Goal: Information Seeking & Learning: Check status

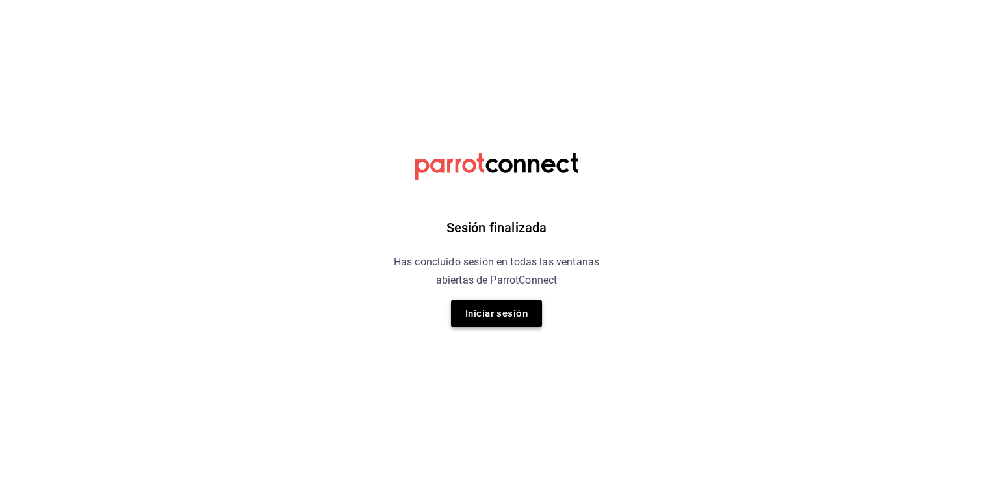
click at [488, 302] on button "Iniciar sesión" at bounding box center [496, 313] width 91 height 27
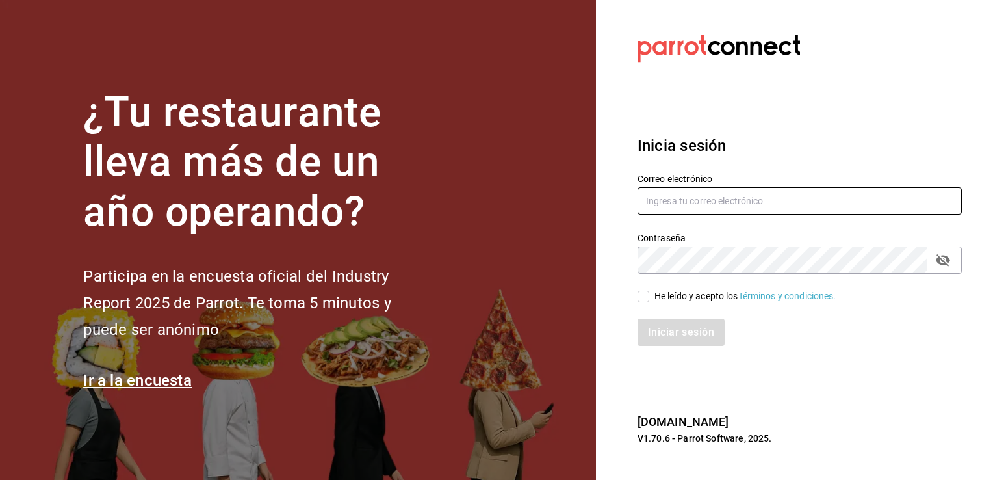
type input "frida.mon96@gmail.com"
click at [648, 303] on div "Iniciar sesión" at bounding box center [792, 324] width 340 height 43
click at [645, 299] on input "He leído y acepto los Términos y condiciones." at bounding box center [644, 296] width 12 height 12
checkbox input "true"
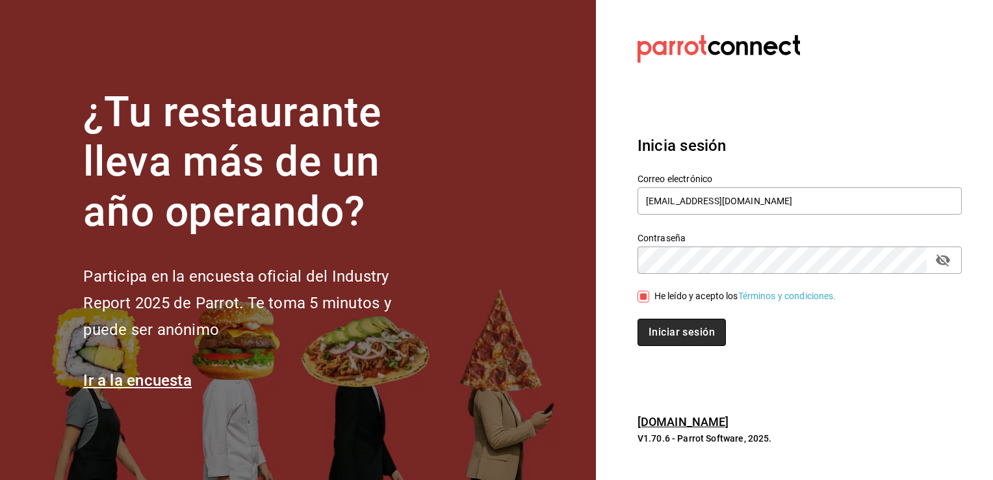
click at [669, 333] on button "Iniciar sesión" at bounding box center [682, 331] width 88 height 27
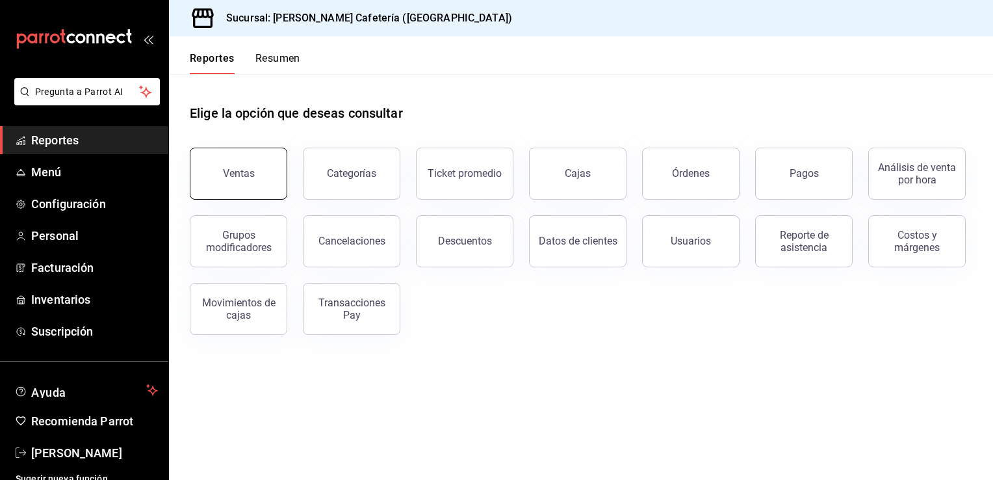
click at [269, 157] on button "Ventas" at bounding box center [238, 174] width 97 height 52
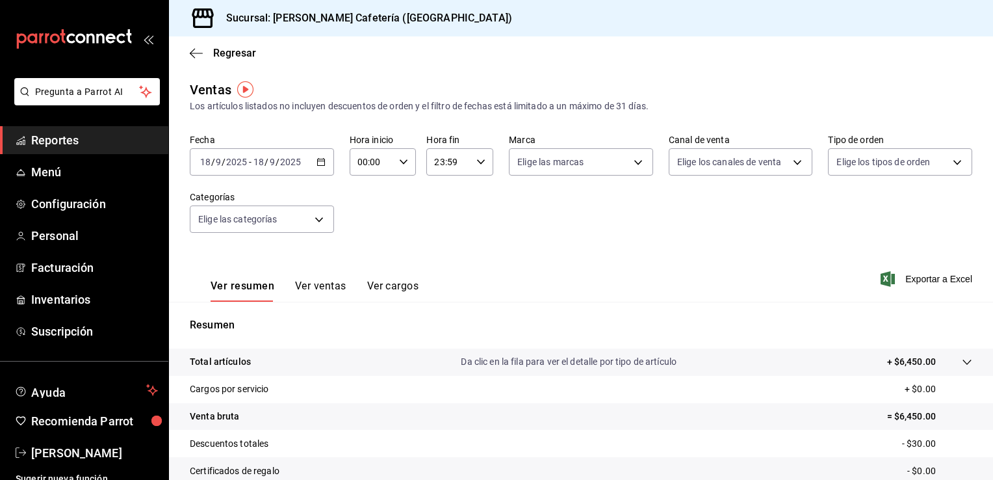
click at [466, 165] on input "23:59" at bounding box center [448, 162] width 45 height 26
click at [442, 203] on span "17" at bounding box center [440, 197] width 12 height 10
click at [676, 252] on div at bounding box center [496, 240] width 993 height 480
click at [483, 160] on div "17:59 Hora fin" at bounding box center [459, 161] width 67 height 27
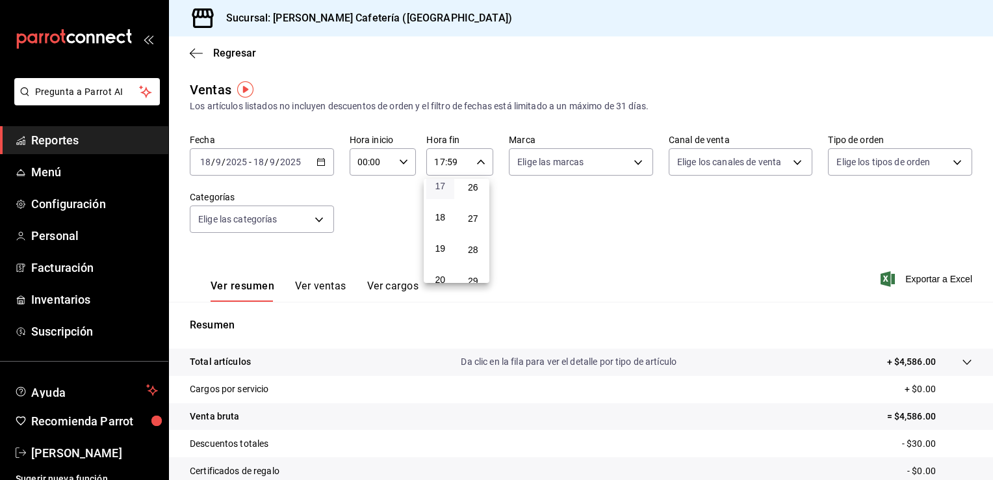
scroll to position [513, 0]
click at [443, 186] on span "16" at bounding box center [440, 180] width 12 height 10
type input "16:59"
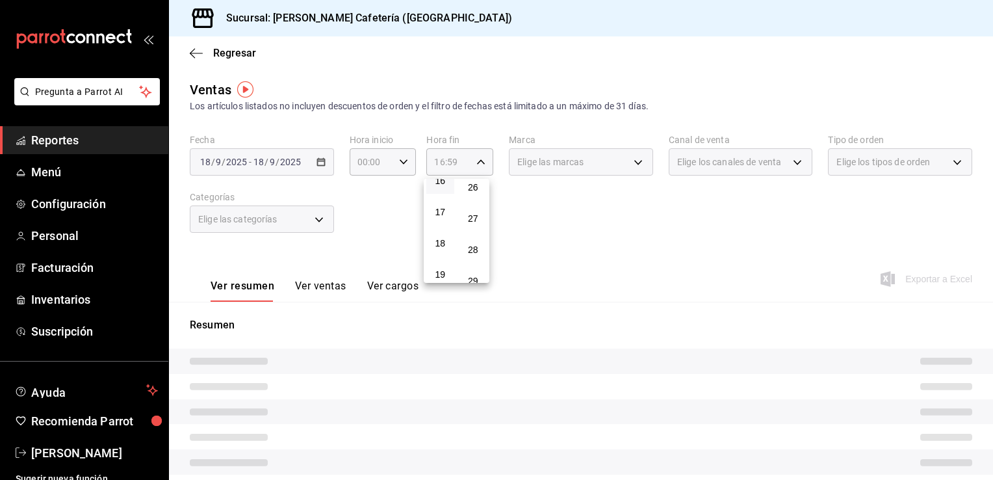
click at [565, 261] on div at bounding box center [496, 240] width 993 height 480
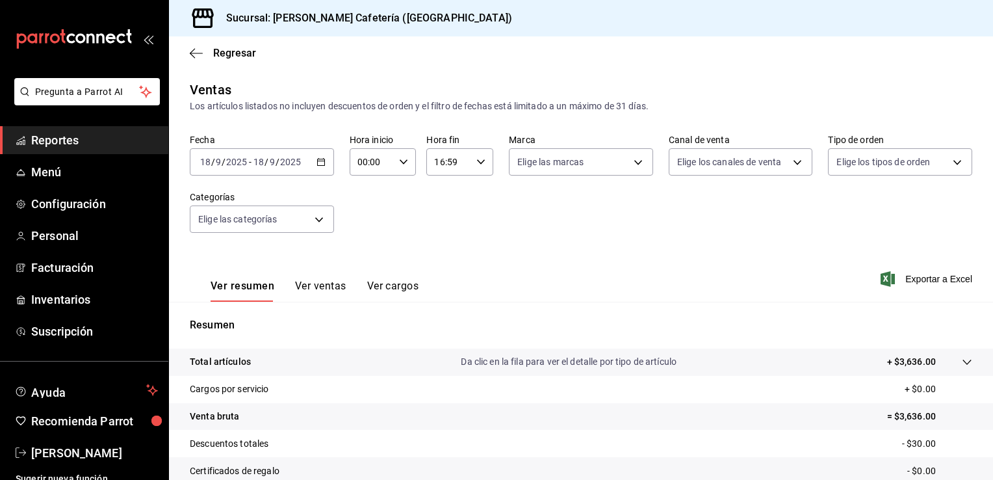
scroll to position [143, 0]
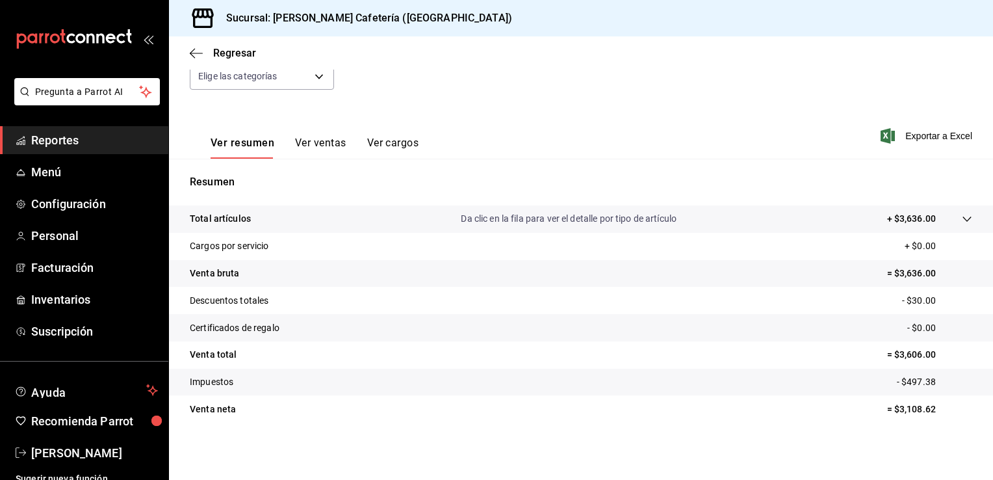
click at [334, 141] on button "Ver ventas" at bounding box center [320, 147] width 51 height 22
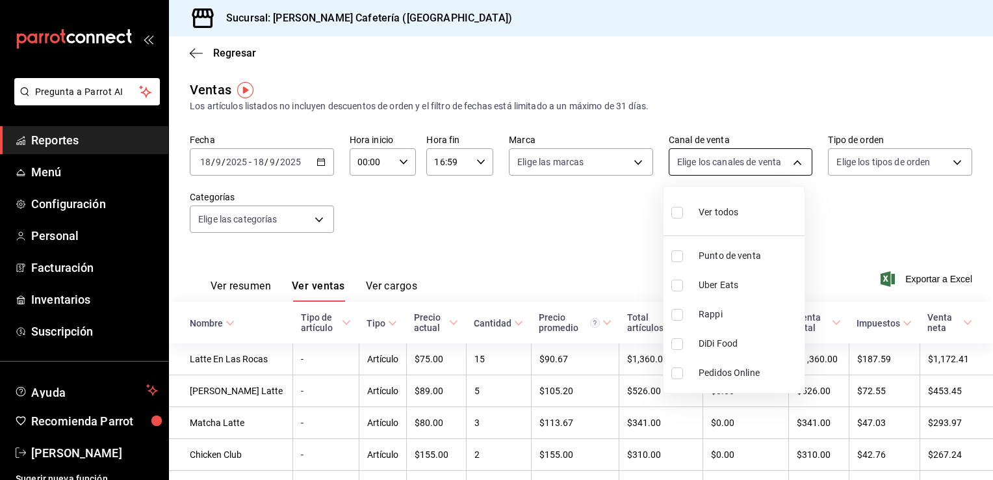
click at [754, 153] on body "Pregunta a Parrot AI Reportes Menú Configuración Personal Facturación Inventari…" at bounding box center [496, 240] width 993 height 480
click at [682, 321] on li "Rappi" at bounding box center [734, 314] width 141 height 29
type input "RAPPI"
checkbox input "true"
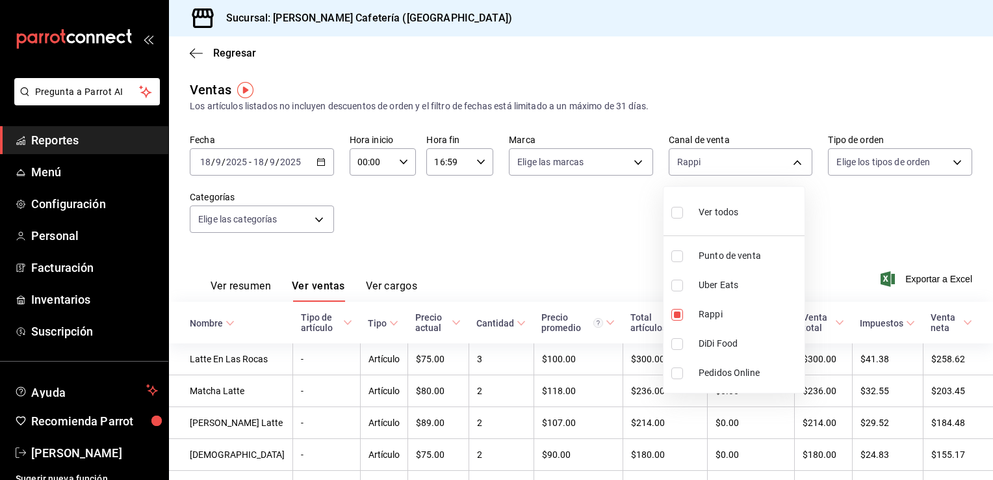
click at [575, 220] on div at bounding box center [496, 240] width 993 height 480
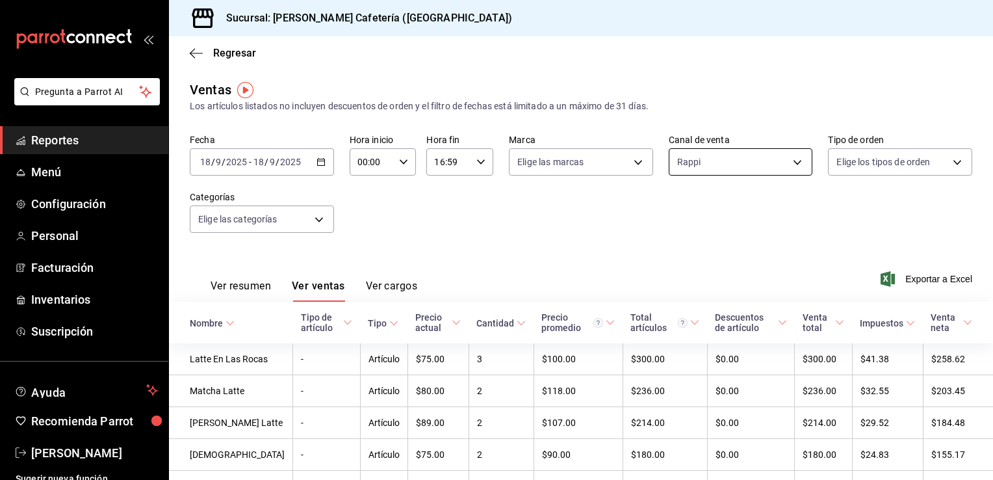
click at [721, 165] on body "Pregunta a Parrot AI Reportes Menú Configuración Personal Facturación Inventari…" at bounding box center [496, 240] width 993 height 480
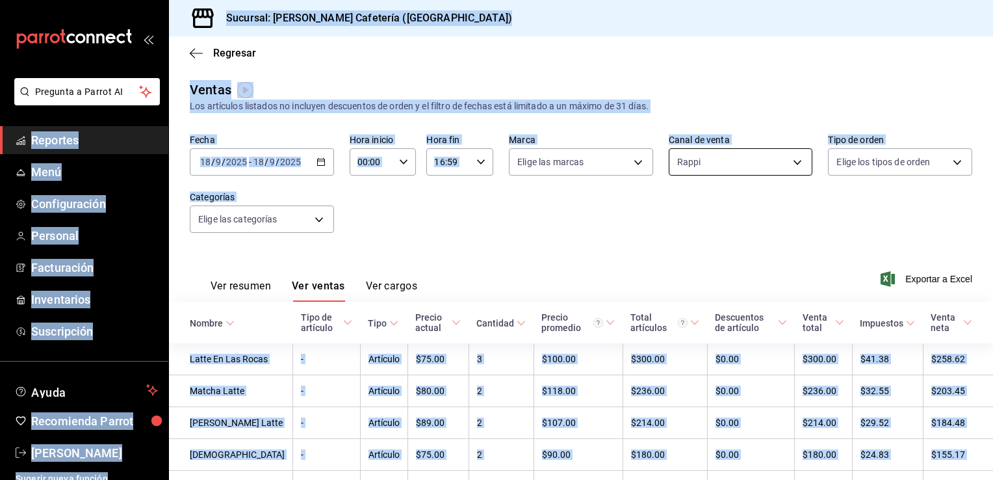
click at [712, 163] on body "Pregunta a Parrot AI Reportes Menú Configuración Personal Facturación Inventari…" at bounding box center [496, 240] width 993 height 480
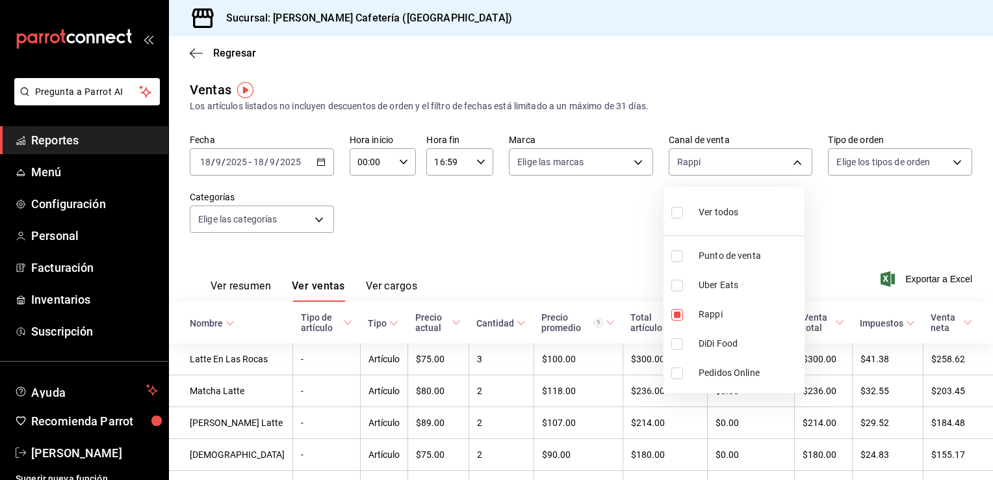
click at [558, 214] on div at bounding box center [496, 240] width 993 height 480
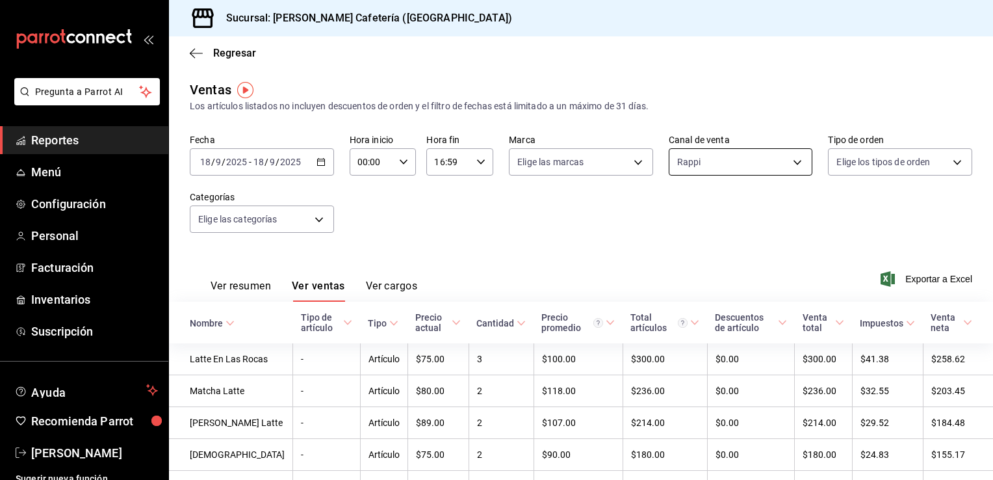
click at [708, 151] on body "Pregunta a Parrot AI Reportes Menú Configuración Personal Facturación Inventari…" at bounding box center [496, 240] width 993 height 480
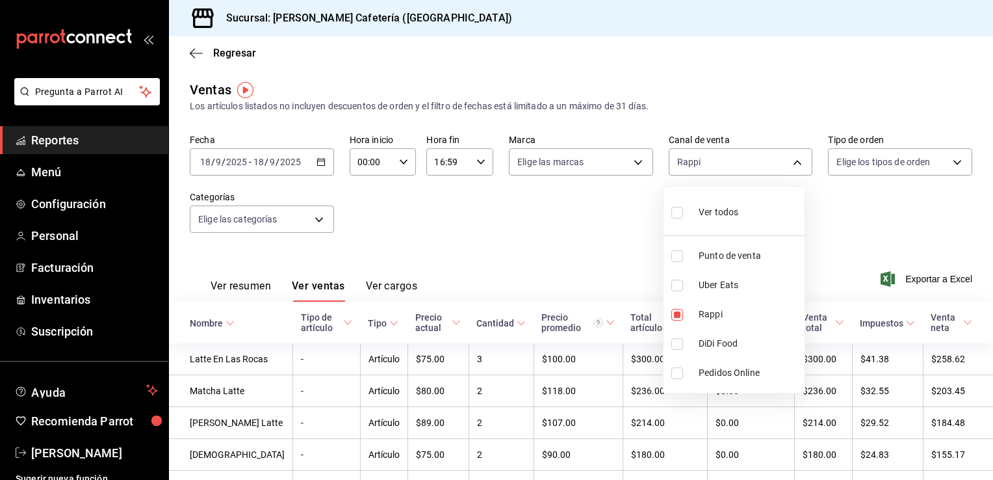
click at [691, 207] on div "Ver todos" at bounding box center [704, 211] width 67 height 28
type input "PARROT,UBER_EATS,RAPPI,DIDI_FOOD,ONLINE"
checkbox input "true"
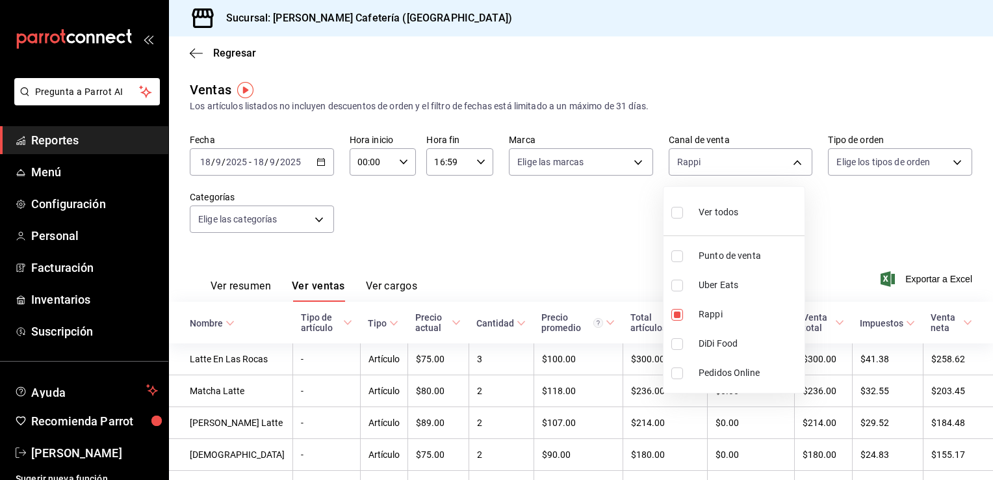
checkbox input "true"
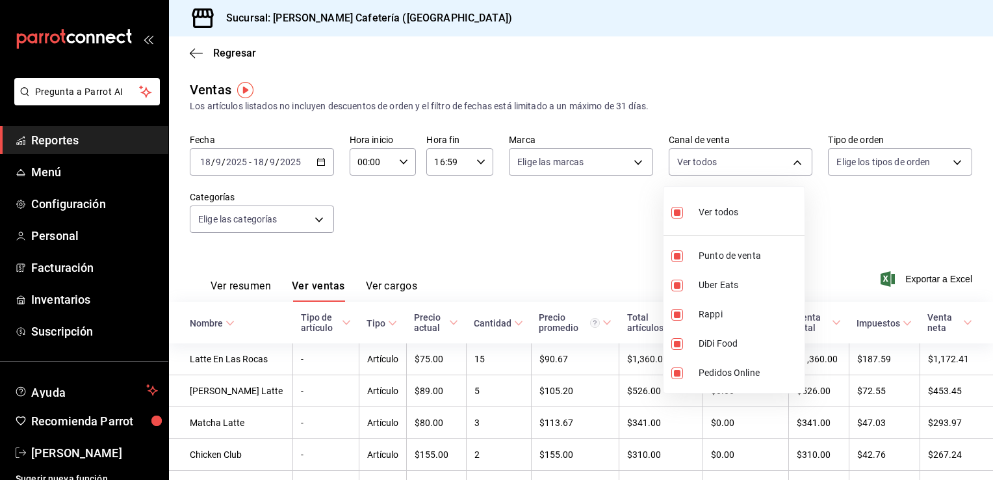
click at [590, 248] on div at bounding box center [496, 240] width 993 height 480
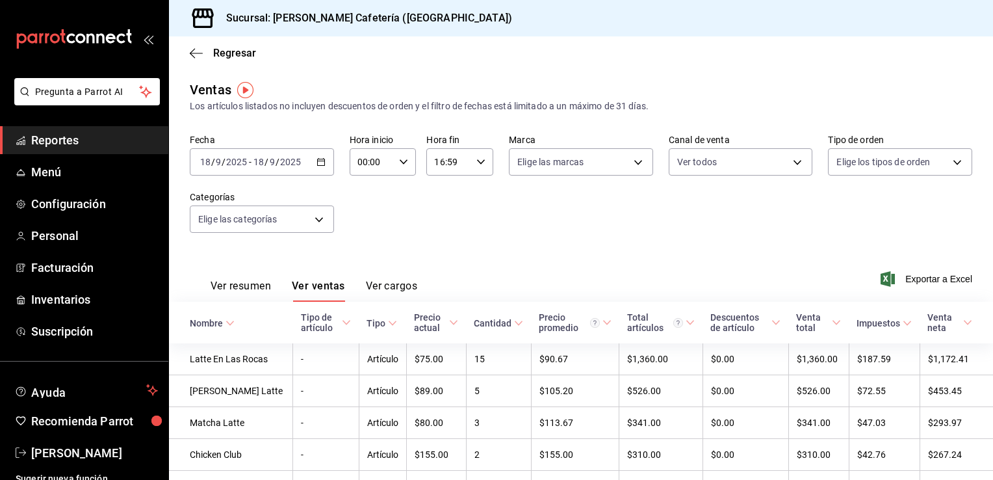
click at [240, 292] on button "Ver resumen" at bounding box center [241, 290] width 60 height 22
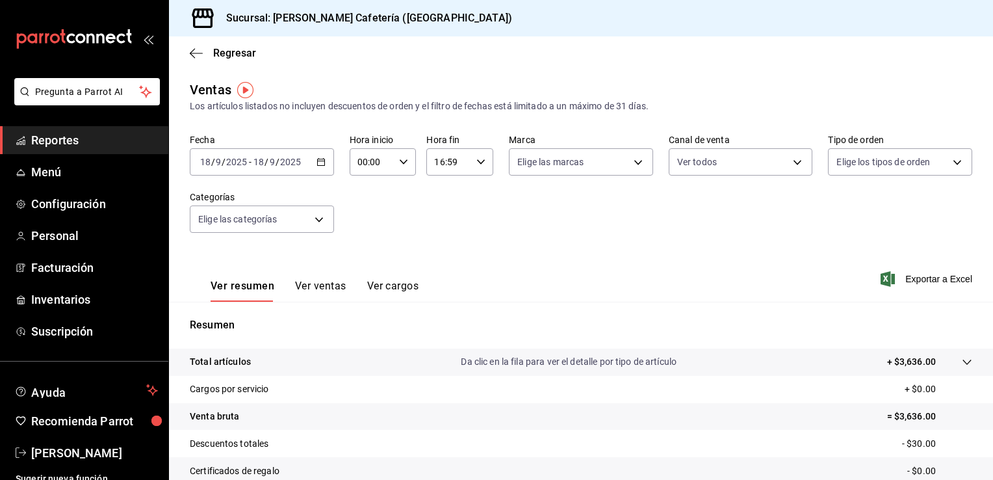
click at [476, 164] on icon "button" at bounding box center [480, 161] width 9 height 9
click at [439, 268] on span "23" at bounding box center [440, 268] width 12 height 10
type input "23:59"
click at [669, 272] on div at bounding box center [496, 240] width 993 height 480
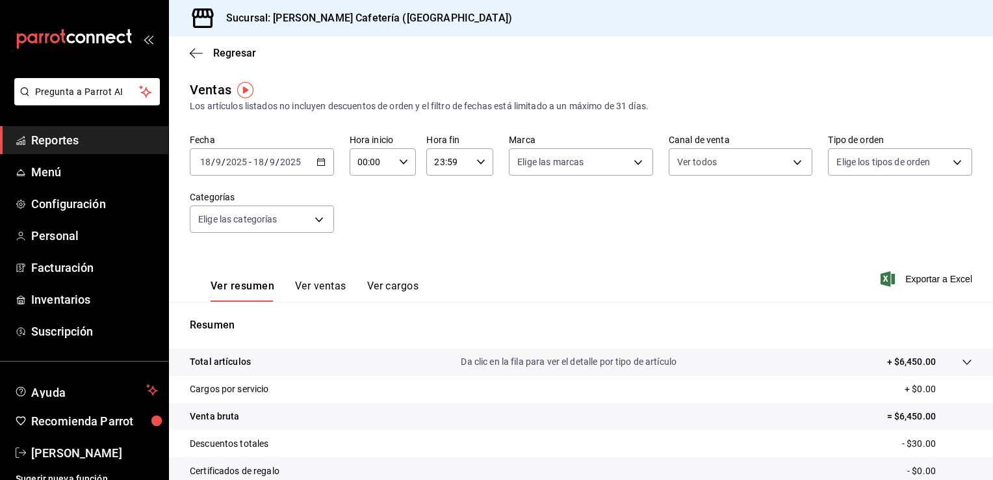
click at [86, 30] on icon "mailbox folders" at bounding box center [74, 38] width 117 height 19
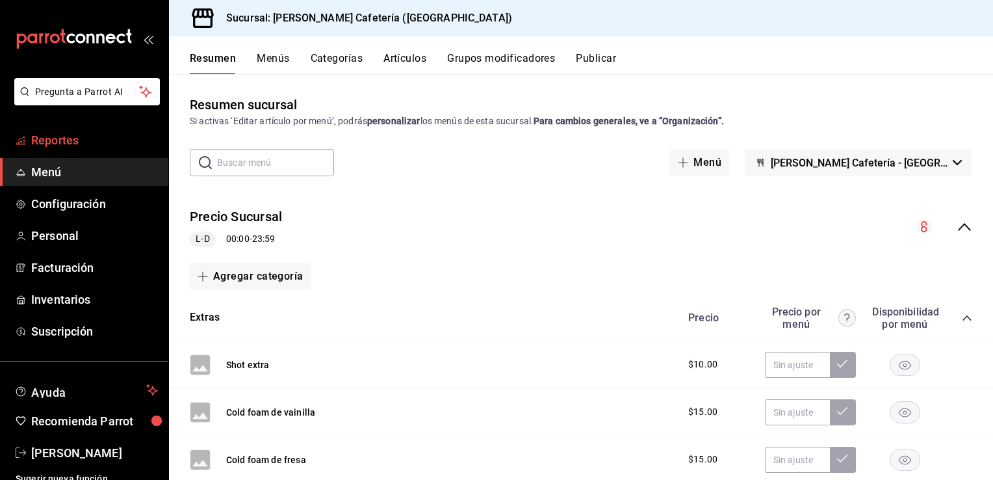
click at [69, 147] on span "Reportes" at bounding box center [94, 140] width 127 height 18
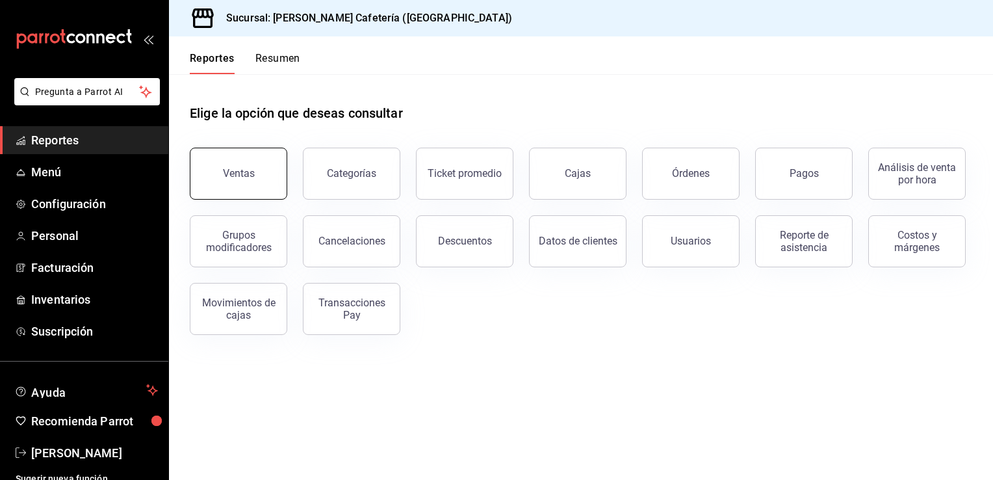
click at [237, 175] on div "Ventas" at bounding box center [239, 173] width 32 height 12
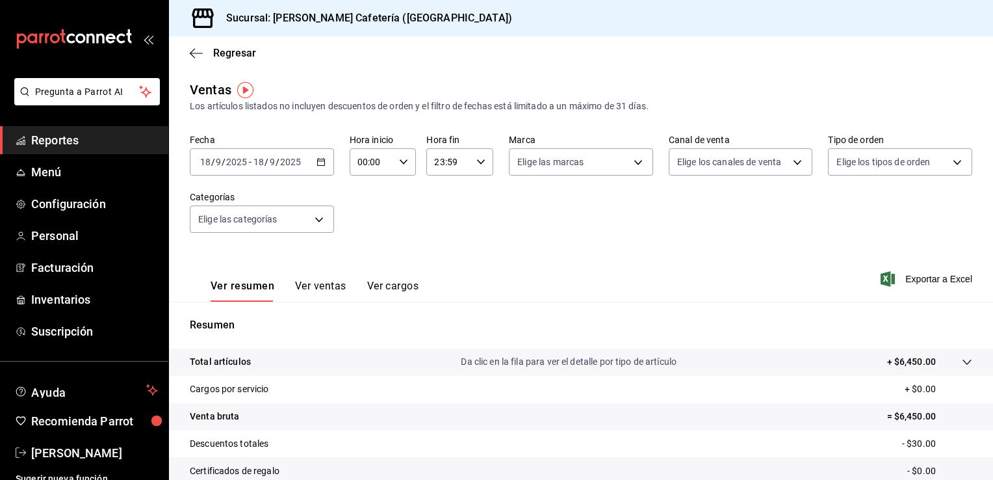
click at [322, 164] on icon "button" at bounding box center [320, 161] width 9 height 9
click at [318, 162] on icon "button" at bounding box center [320, 161] width 9 height 9
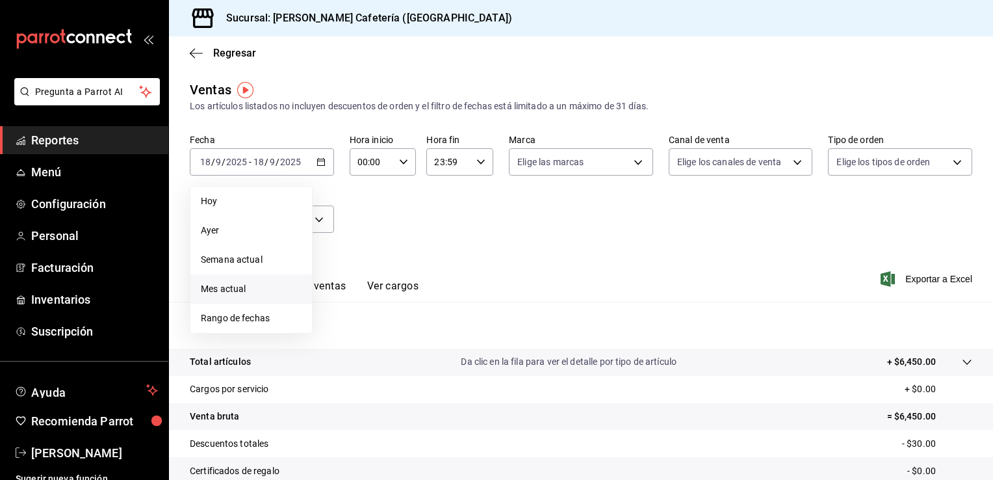
click at [252, 291] on span "Mes actual" at bounding box center [251, 289] width 101 height 14
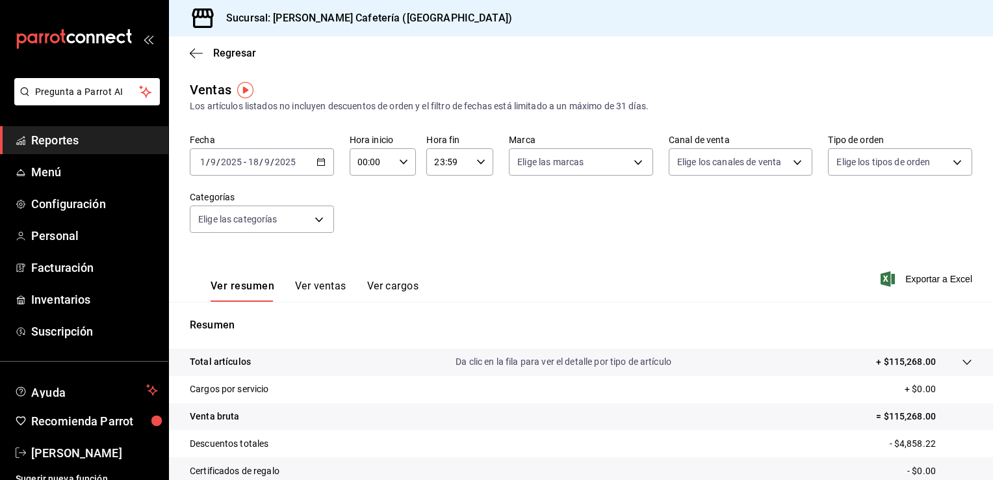
scroll to position [143, 0]
